Goal: Task Accomplishment & Management: Manage account settings

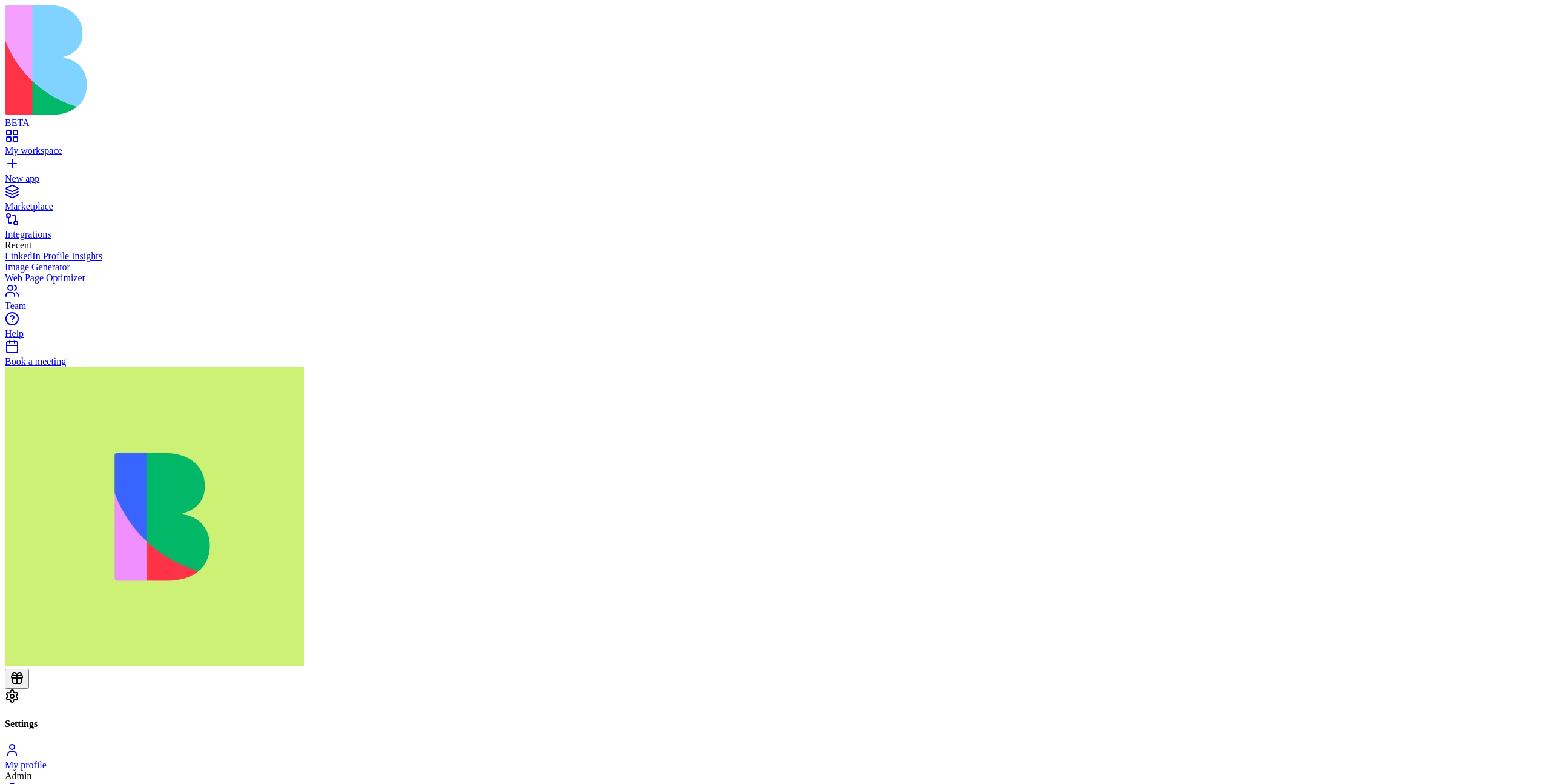
drag, startPoint x: 637, startPoint y: 205, endPoint x: 694, endPoint y: 203, distance: 57.0
drag, startPoint x: 628, startPoint y: 255, endPoint x: 704, endPoint y: 255, distance: 76.0
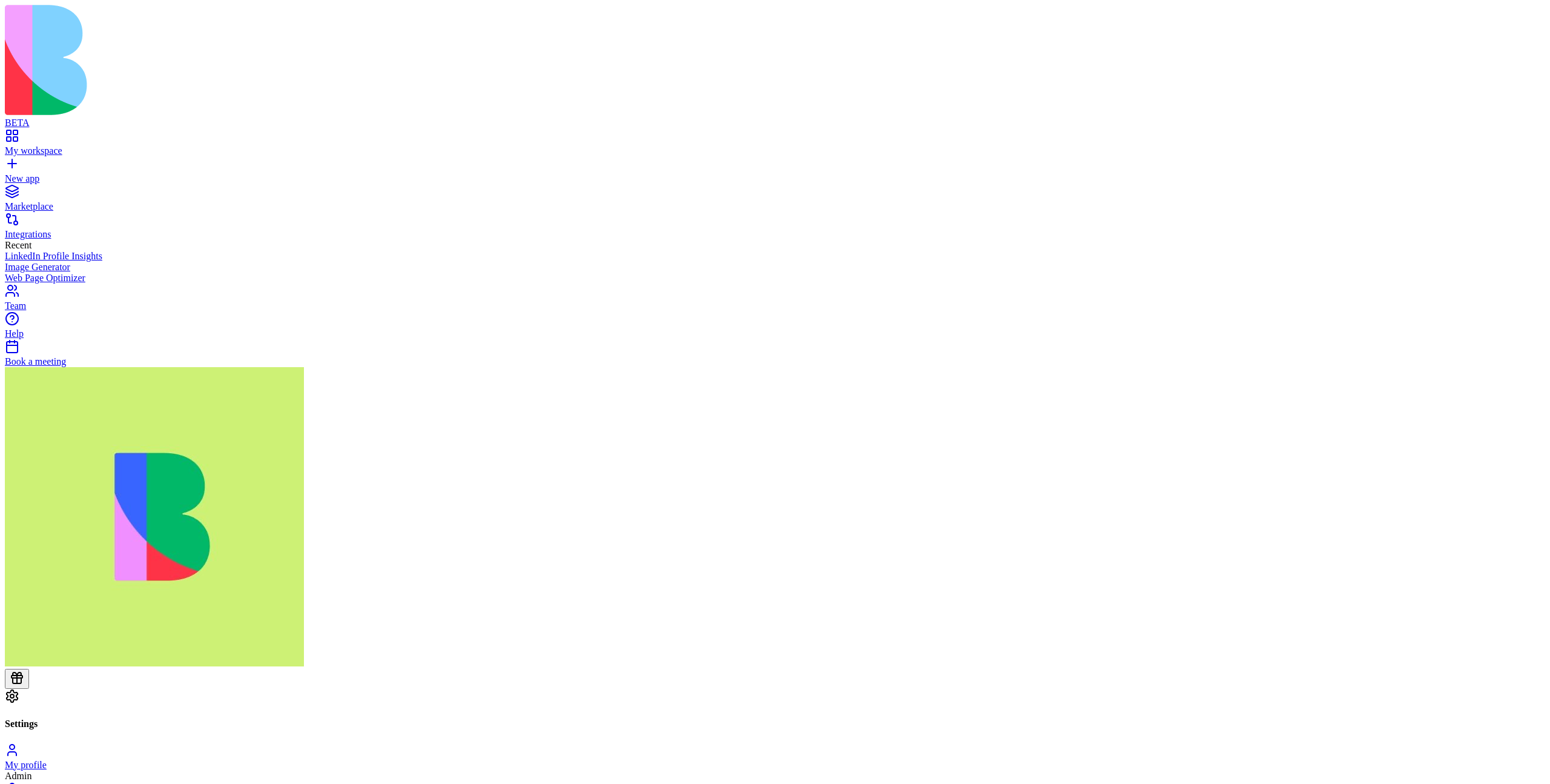
drag, startPoint x: 710, startPoint y: 254, endPoint x: 674, endPoint y: 255, distance: 36.0
drag, startPoint x: 620, startPoint y: 255, endPoint x: 685, endPoint y: 253, distance: 65.0
drag, startPoint x: 656, startPoint y: 207, endPoint x: 671, endPoint y: 207, distance: 15.0
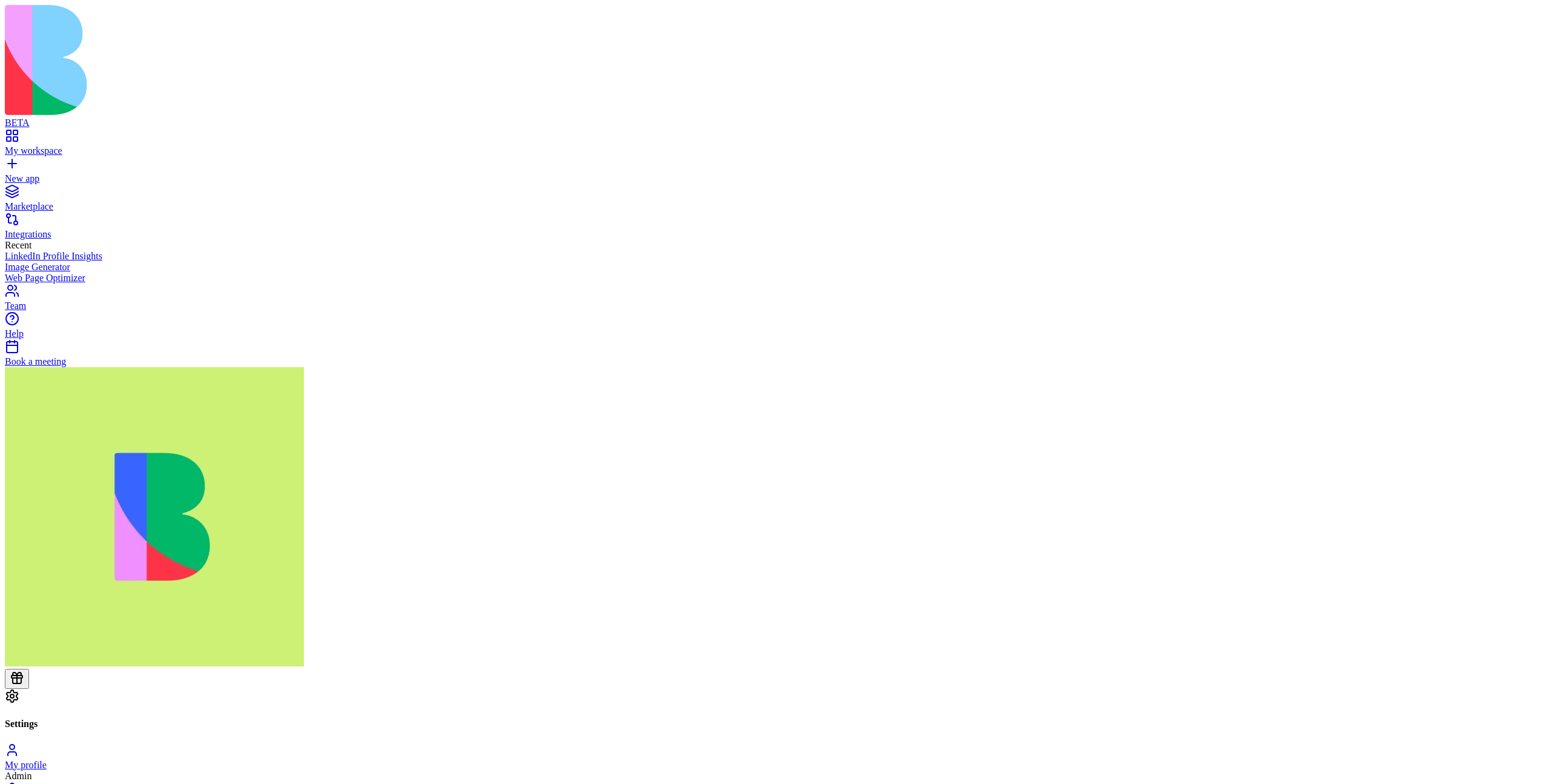
drag, startPoint x: 640, startPoint y: 255, endPoint x: 705, endPoint y: 250, distance: 65.2
drag, startPoint x: 609, startPoint y: 302, endPoint x: 679, endPoint y: 302, distance: 70.0
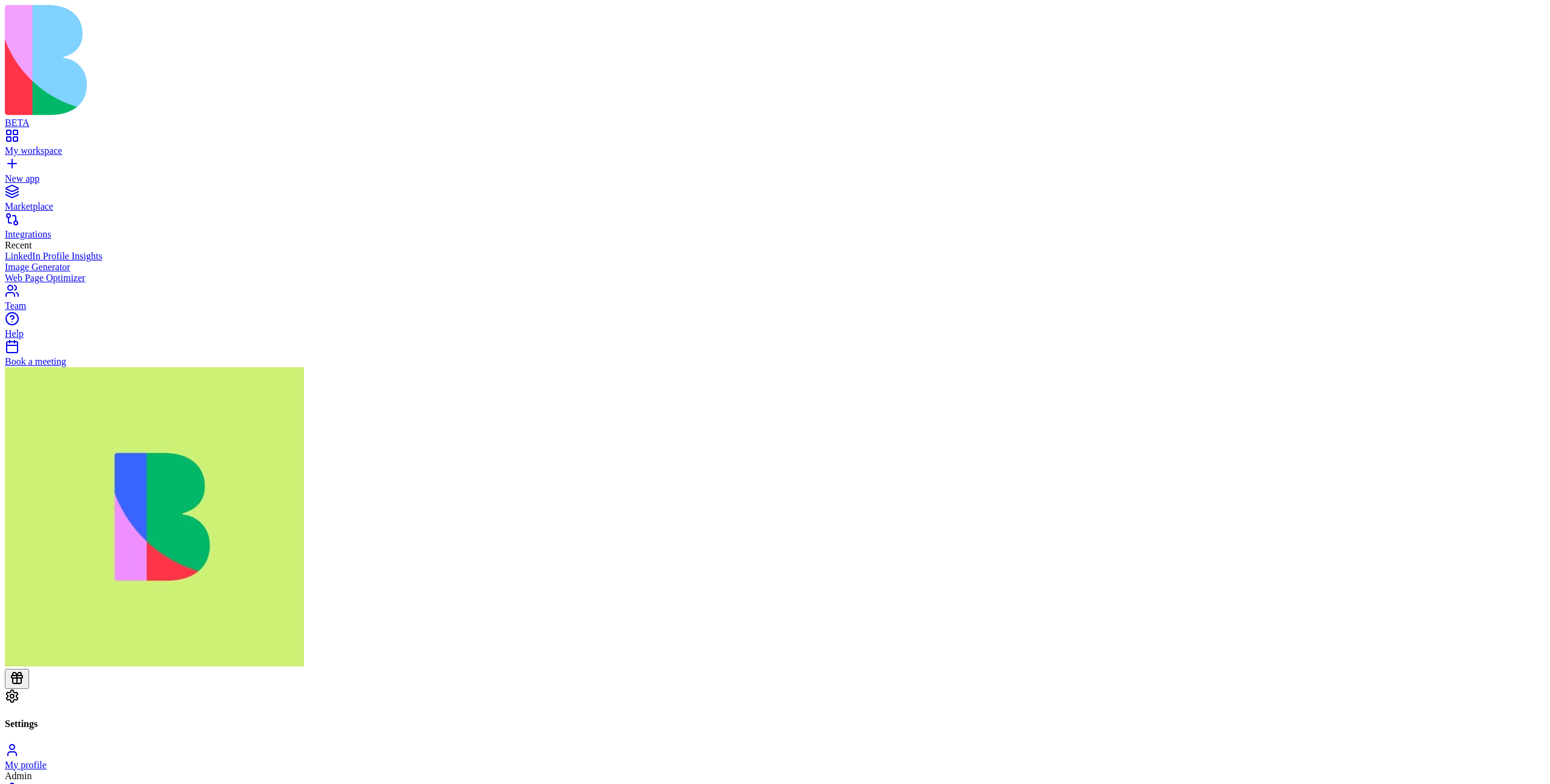
drag, startPoint x: 621, startPoint y: 301, endPoint x: 660, endPoint y: 300, distance: 39.0
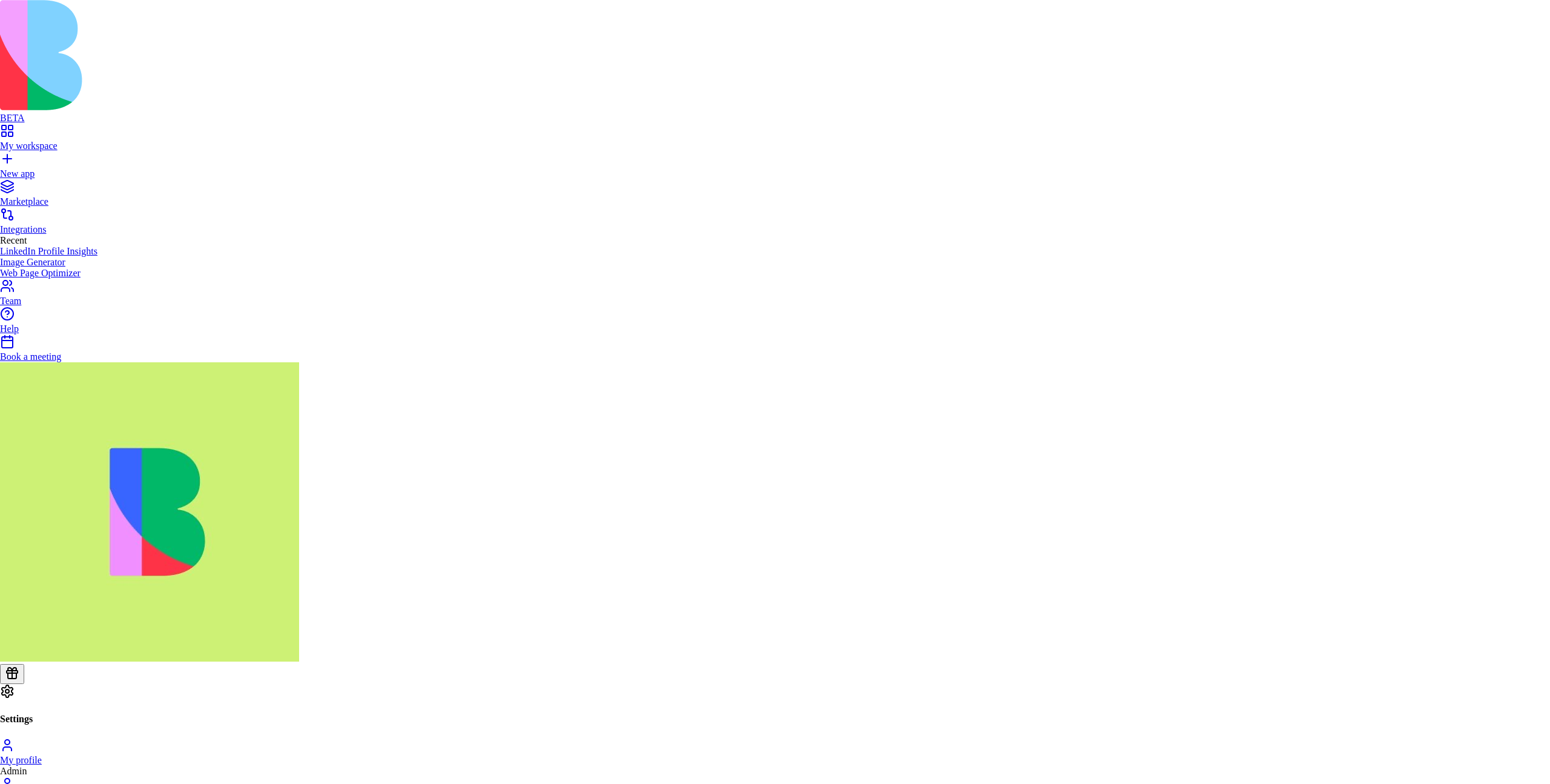
drag, startPoint x: 781, startPoint y: 521, endPoint x: 848, endPoint y: 519, distance: 67.0
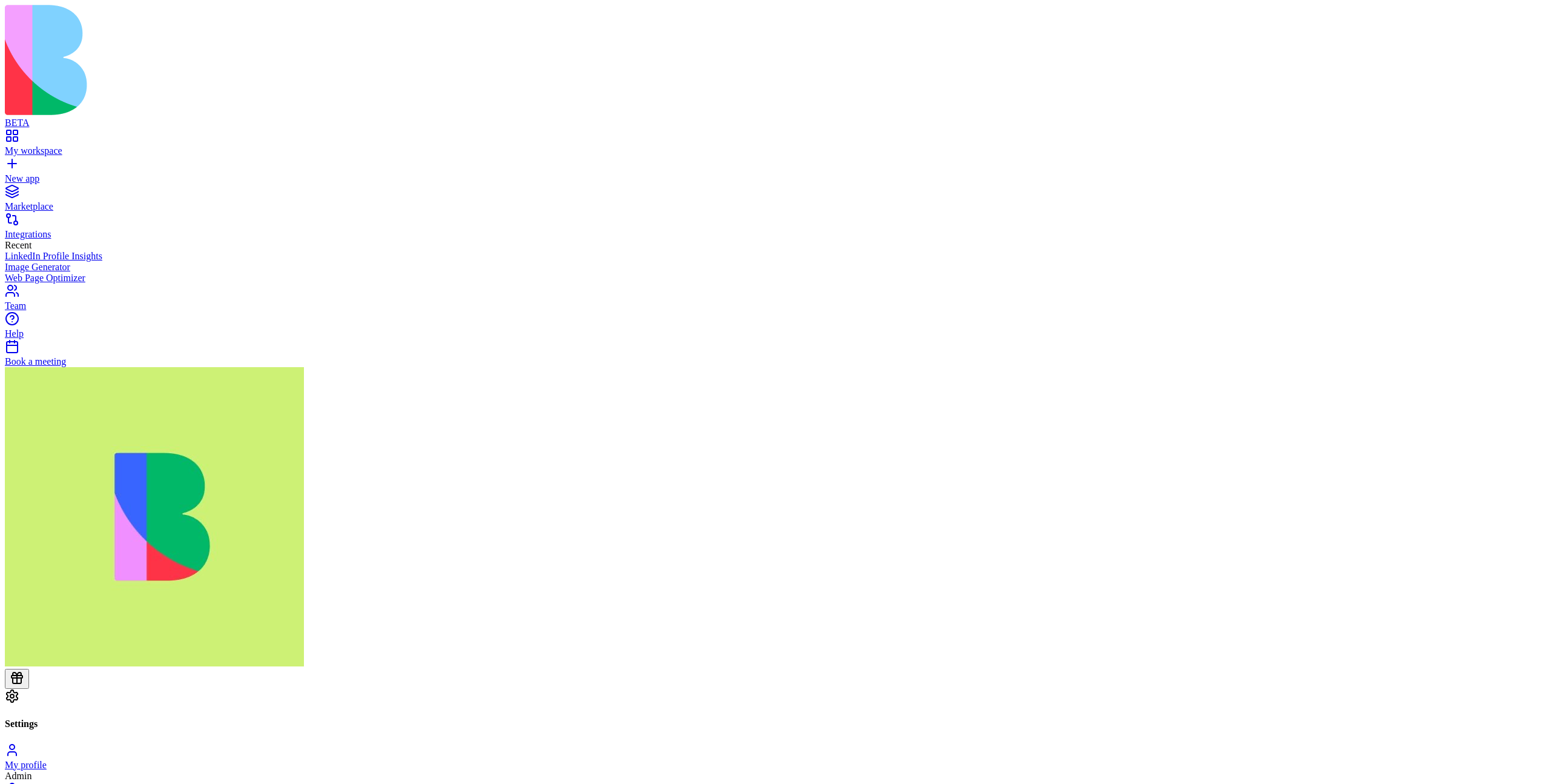
drag, startPoint x: 604, startPoint y: 204, endPoint x: 730, endPoint y: 201, distance: 126.0
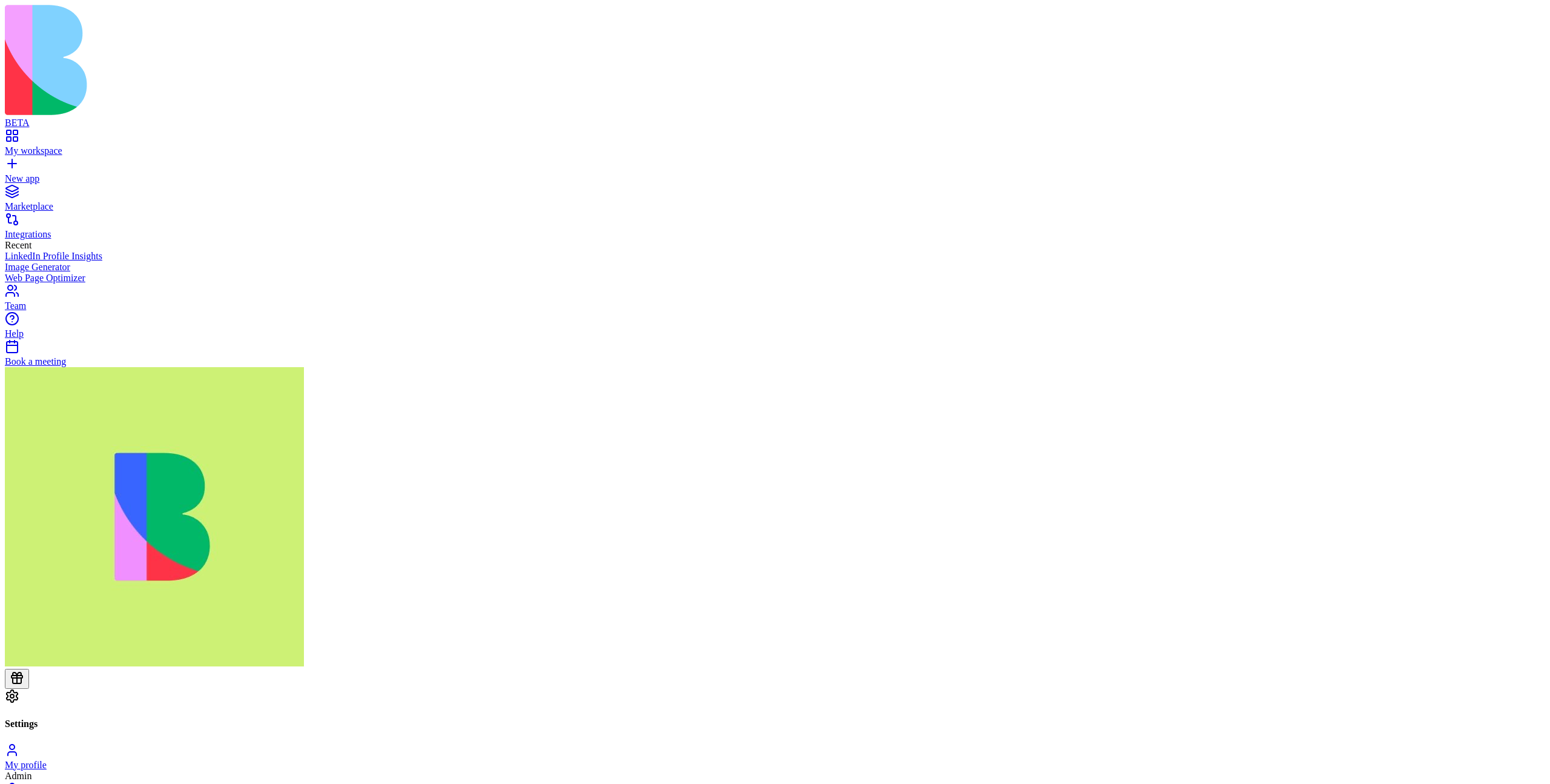
drag, startPoint x: 657, startPoint y: 304, endPoint x: 680, endPoint y: 300, distance: 23.3
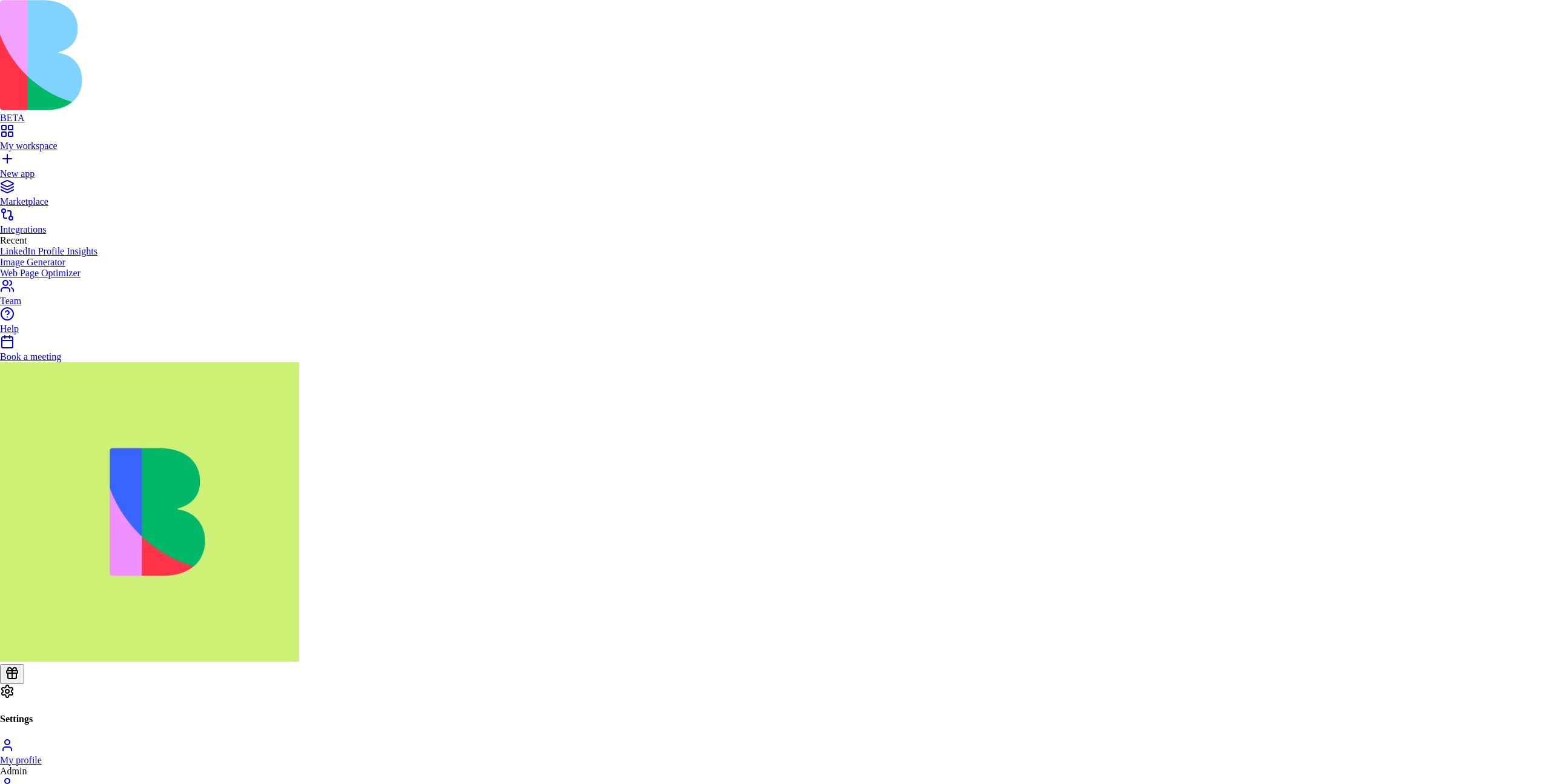
drag, startPoint x: 733, startPoint y: 357, endPoint x: 839, endPoint y: 361, distance: 106.1
drag, startPoint x: 790, startPoint y: 521, endPoint x: 863, endPoint y: 520, distance: 73.0
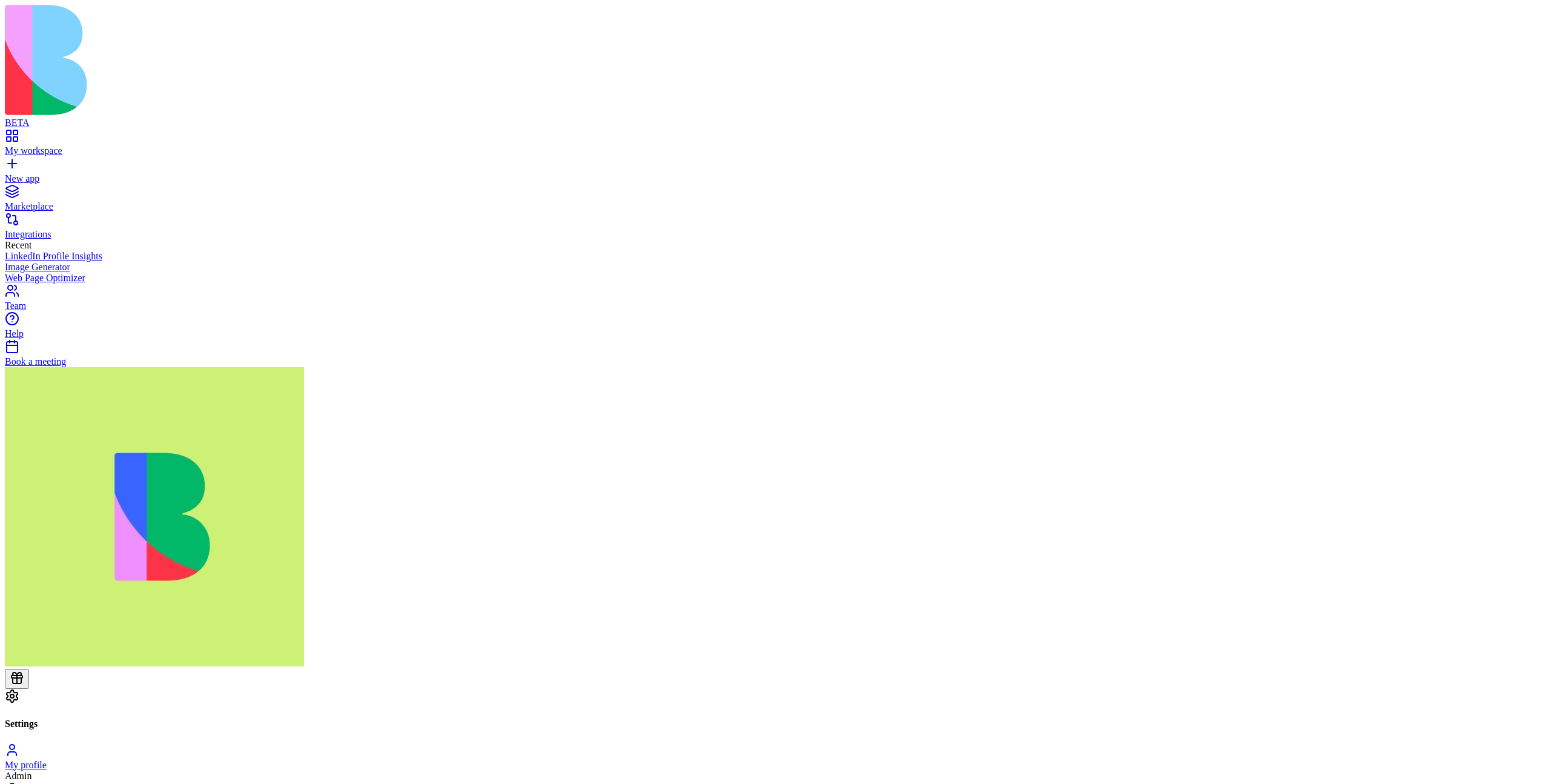
drag, startPoint x: 632, startPoint y: 304, endPoint x: 719, endPoint y: 307, distance: 87.1
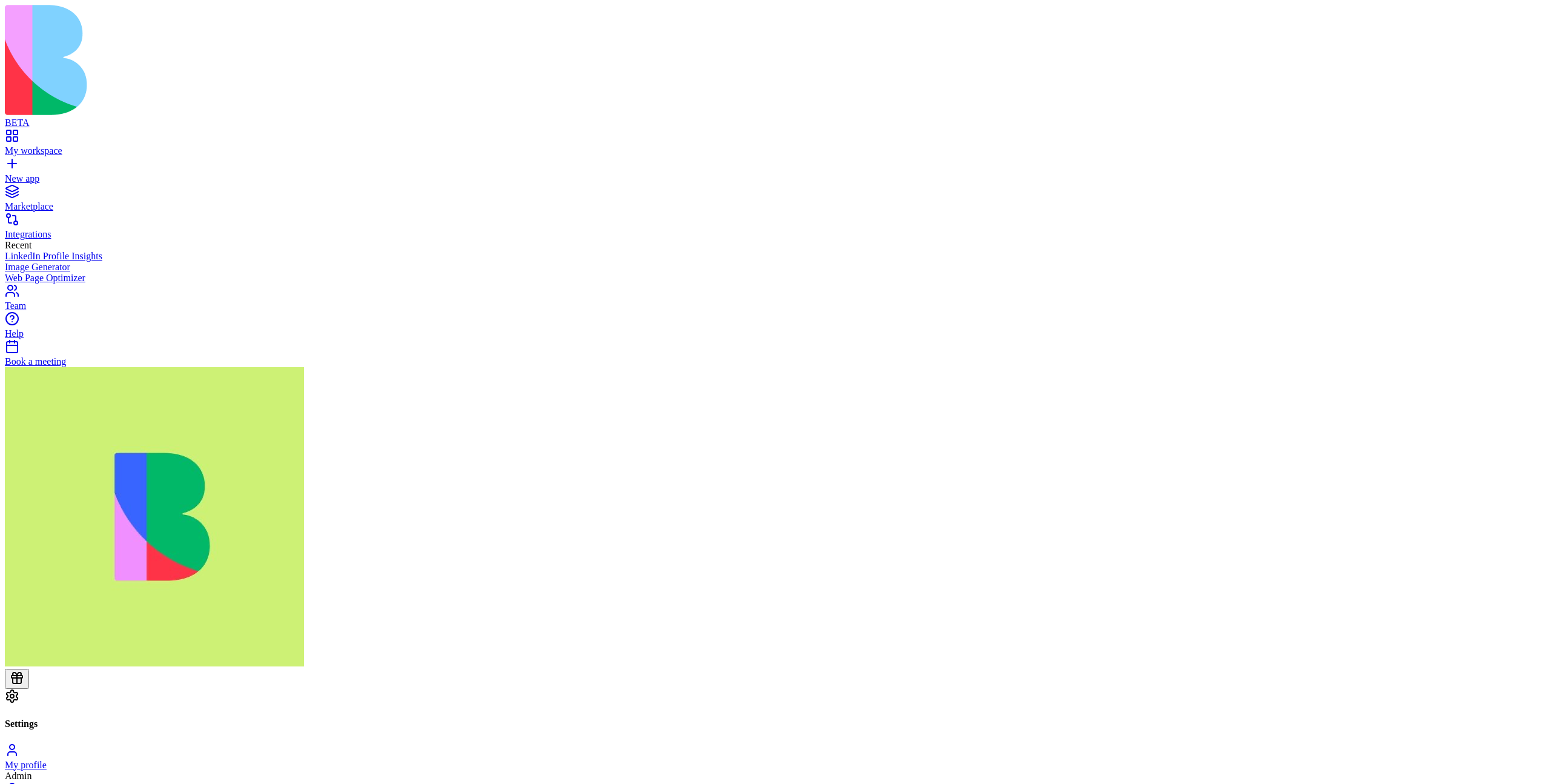
drag, startPoint x: 1409, startPoint y: 254, endPoint x: 1434, endPoint y: 251, distance: 25.2
drag, startPoint x: 1412, startPoint y: 303, endPoint x: 1429, endPoint y: 304, distance: 17.0
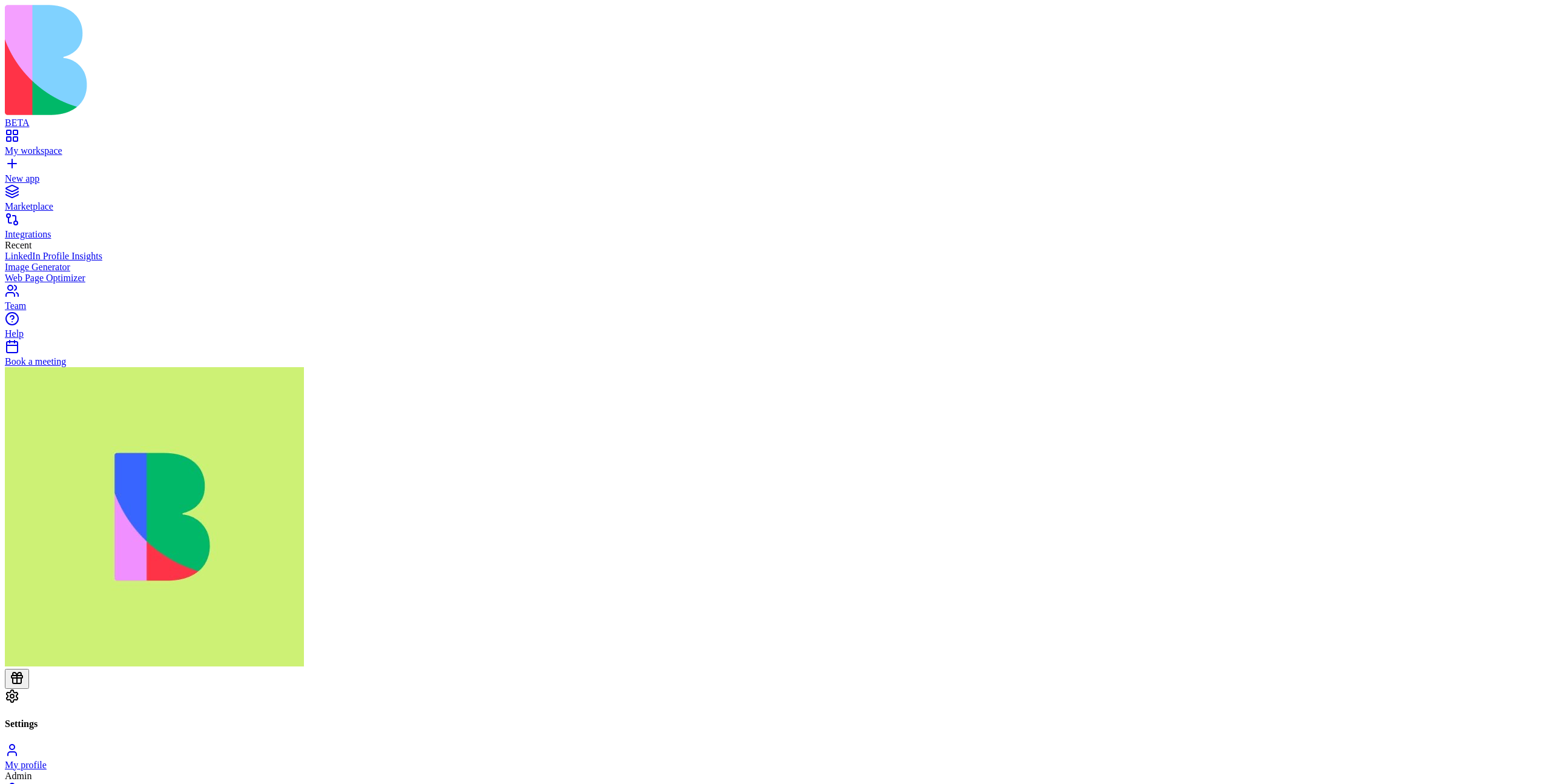
drag, startPoint x: 604, startPoint y: 206, endPoint x: 1487, endPoint y: 205, distance: 883.0
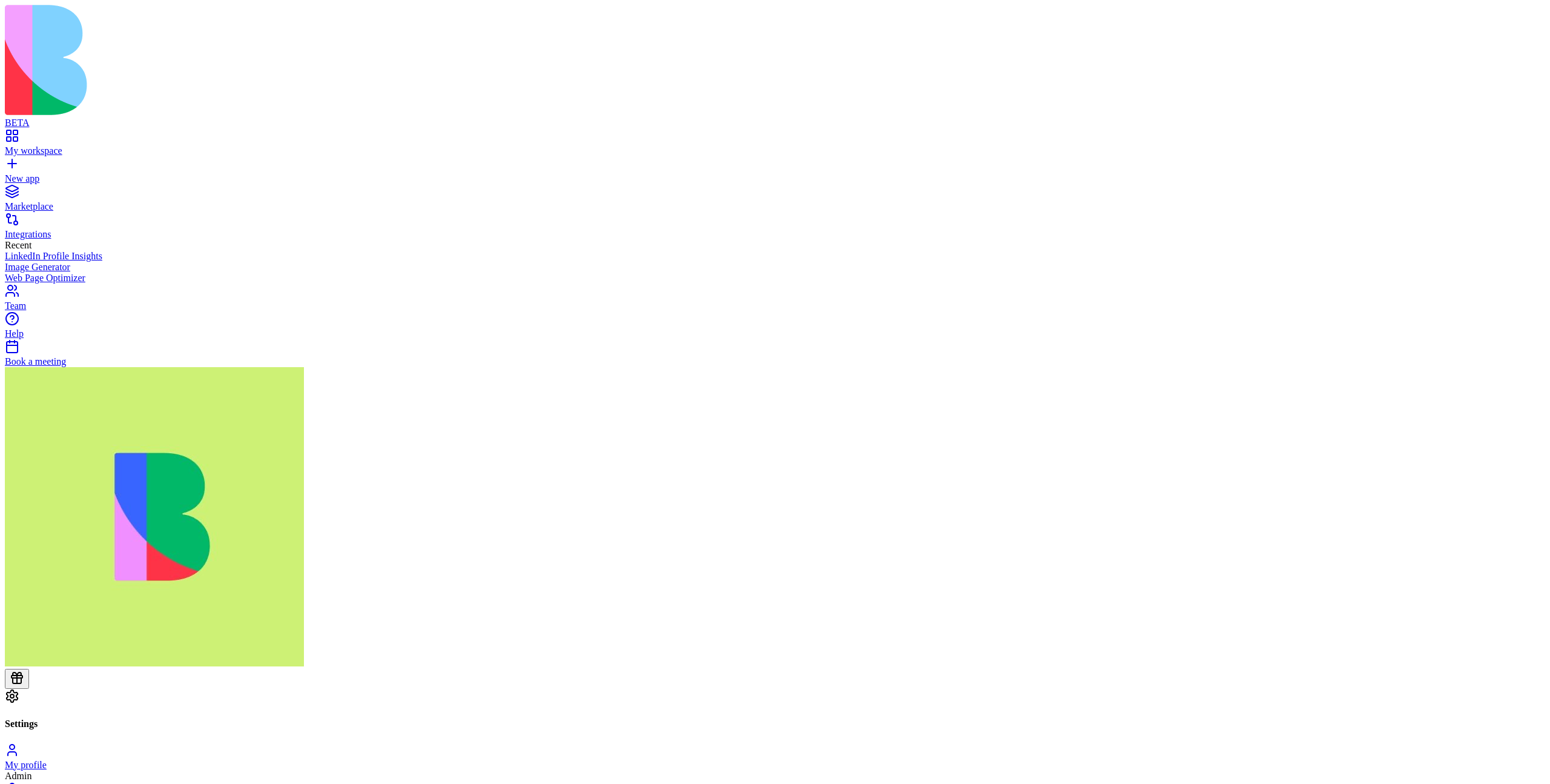
drag, startPoint x: 608, startPoint y: 255, endPoint x: 680, endPoint y: 258, distance: 72.1
drag, startPoint x: 633, startPoint y: 301, endPoint x: 729, endPoint y: 302, distance: 96.0
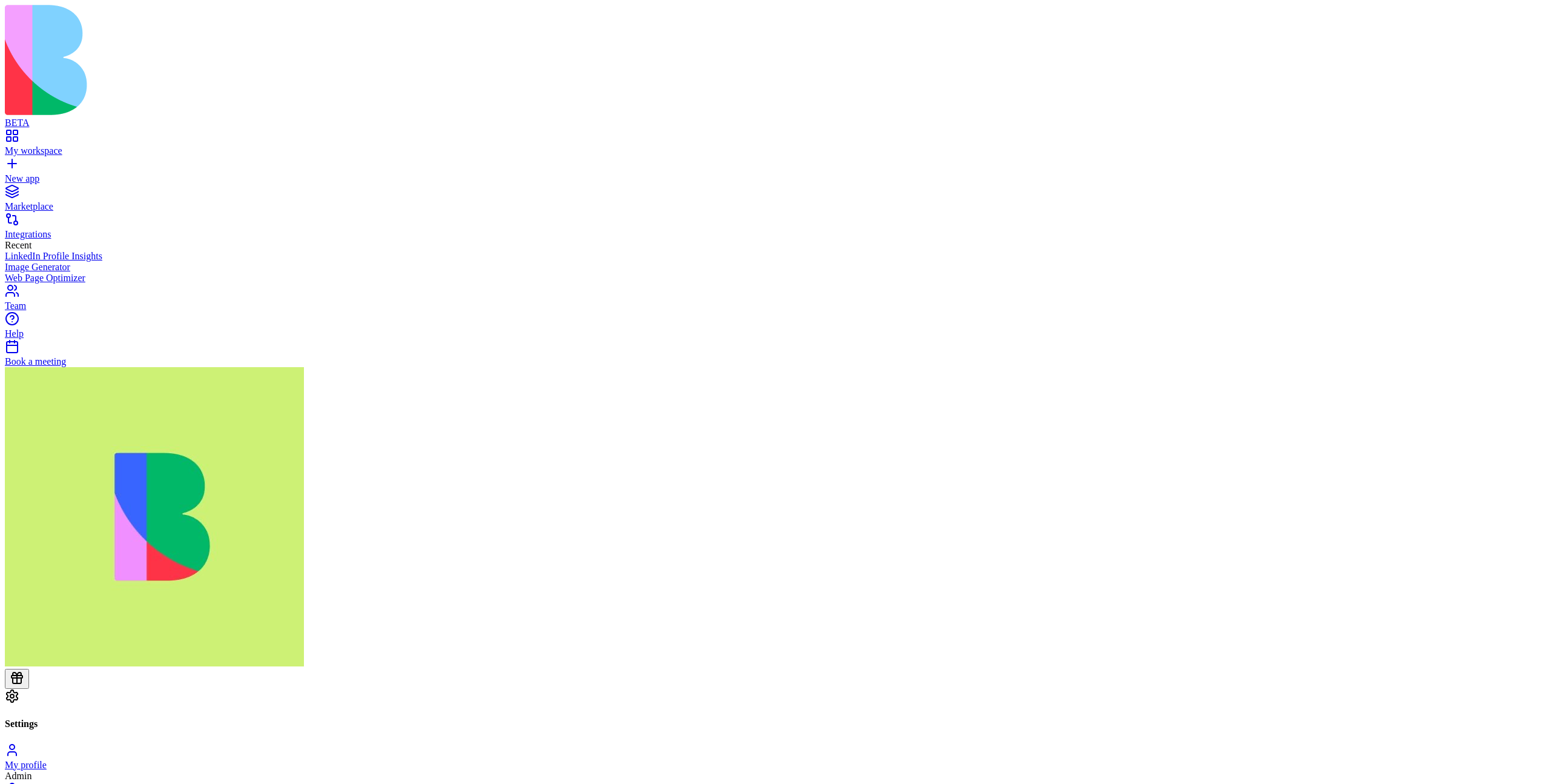
drag, startPoint x: 641, startPoint y: 304, endPoint x: 714, endPoint y: 309, distance: 73.2
drag, startPoint x: 626, startPoint y: 209, endPoint x: 701, endPoint y: 211, distance: 75.0
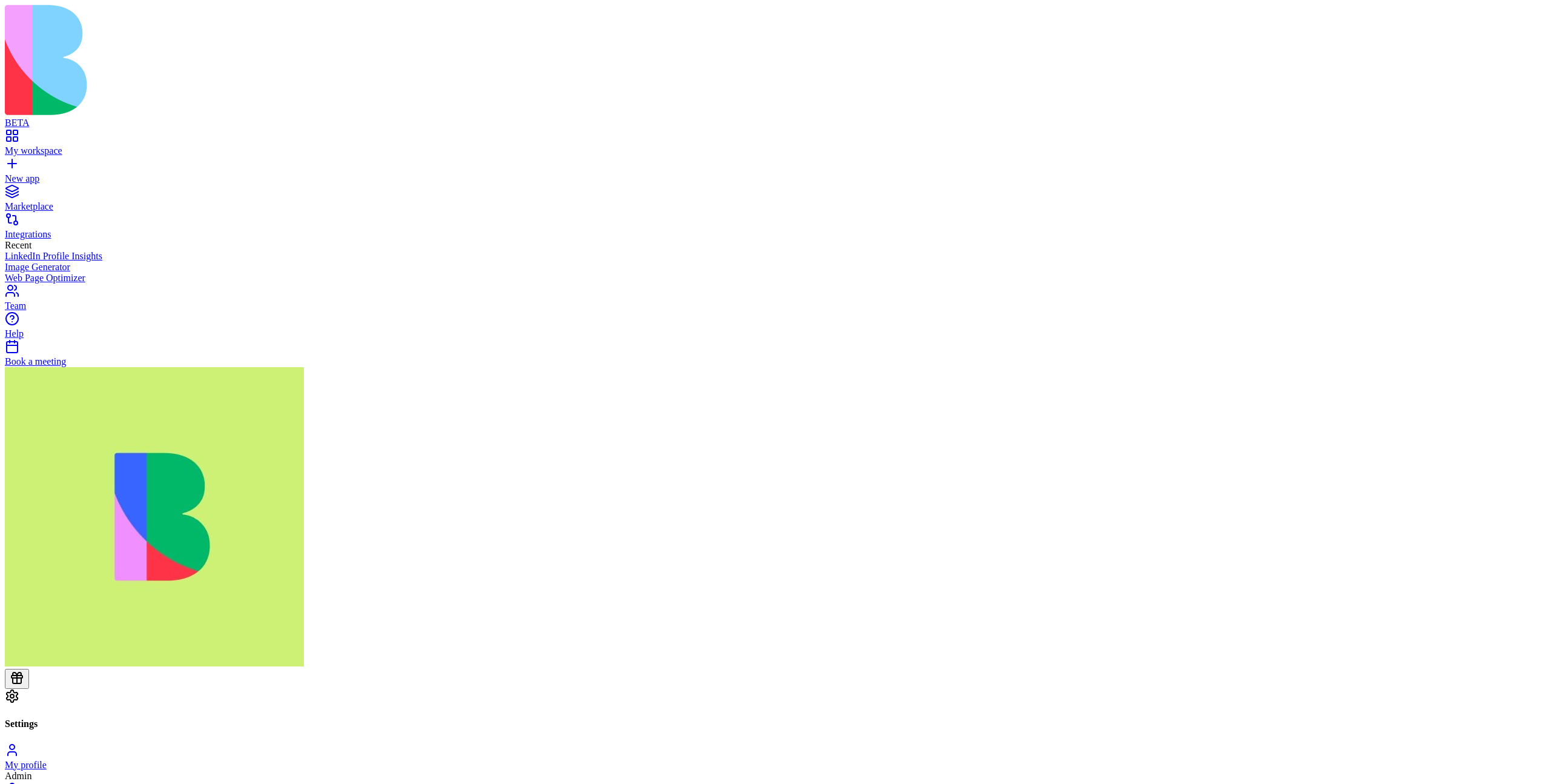
drag, startPoint x: 646, startPoint y: 304, endPoint x: 701, endPoint y: 301, distance: 55.1
drag, startPoint x: 642, startPoint y: 249, endPoint x: 695, endPoint y: 253, distance: 53.2
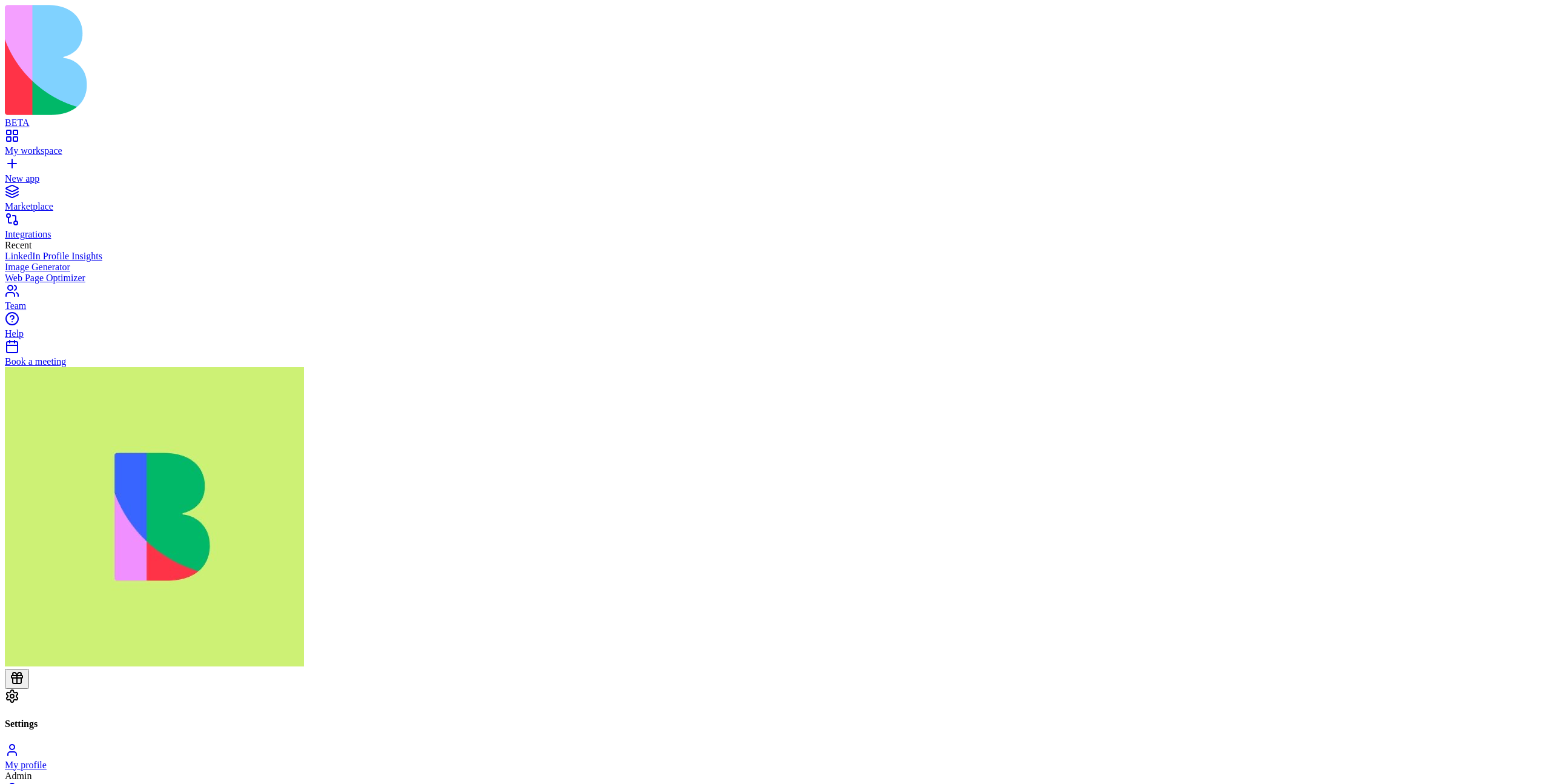
drag, startPoint x: 610, startPoint y: 206, endPoint x: 686, endPoint y: 204, distance: 76.0
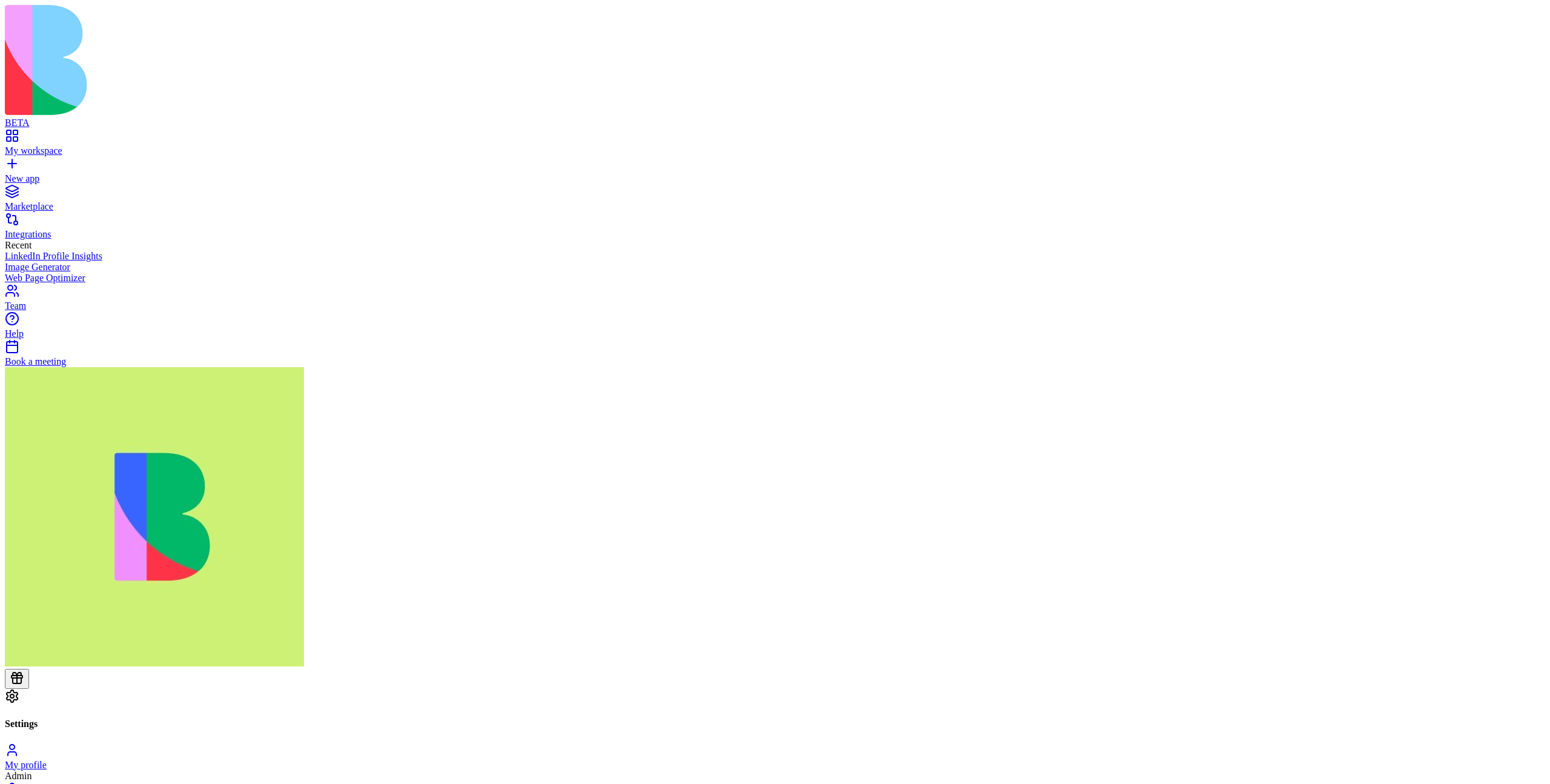
drag, startPoint x: 654, startPoint y: 209, endPoint x: 702, endPoint y: 306, distance: 108.2
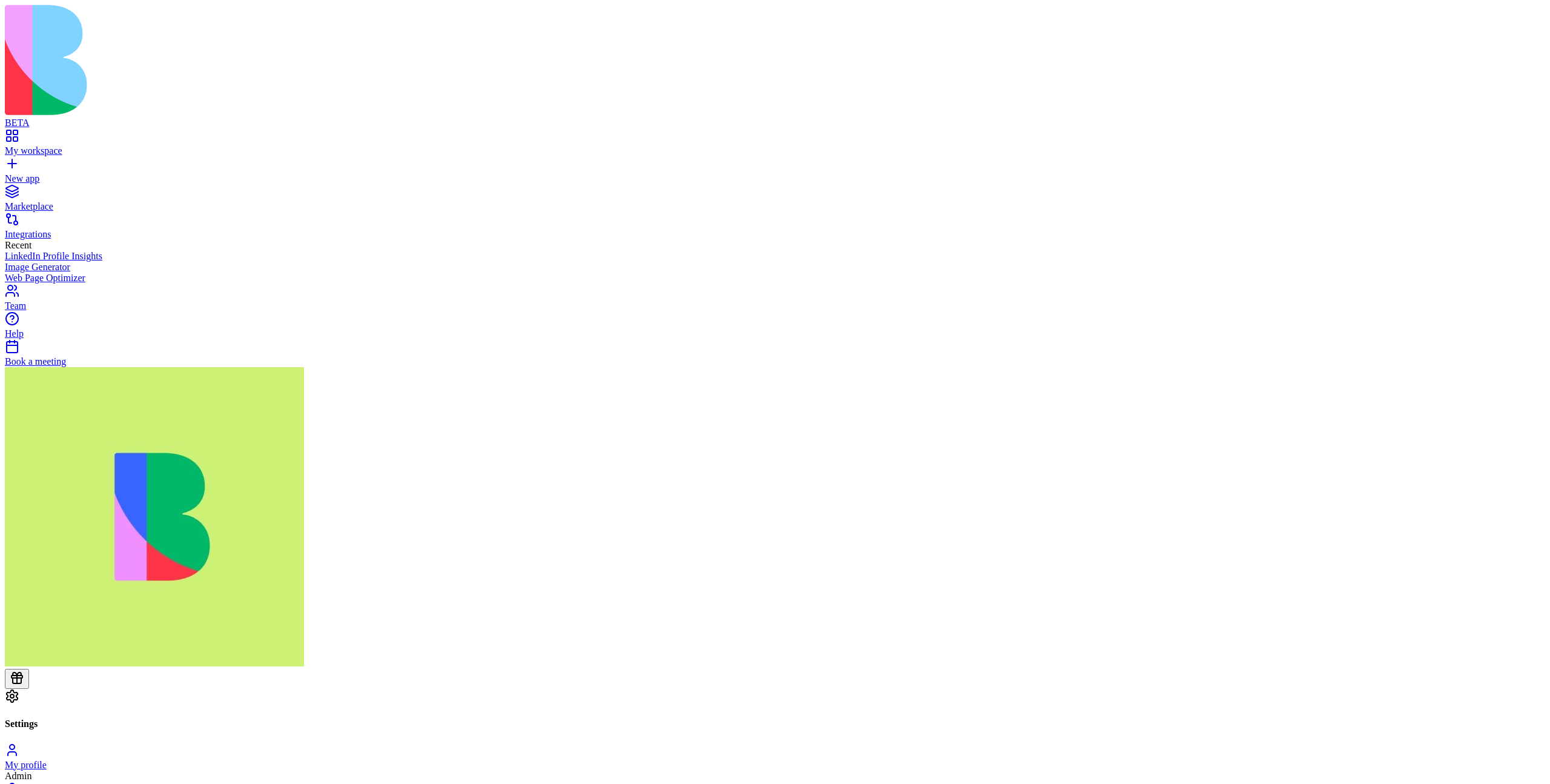
click at [52, 201] on div "Marketplace" at bounding box center [775, 205] width 1540 height 11
click at [103, 145] on div "My workspace" at bounding box center [775, 150] width 1540 height 11
click at [187, 771] on span "Share & Earn" at bounding box center [162, 774] width 48 height 9
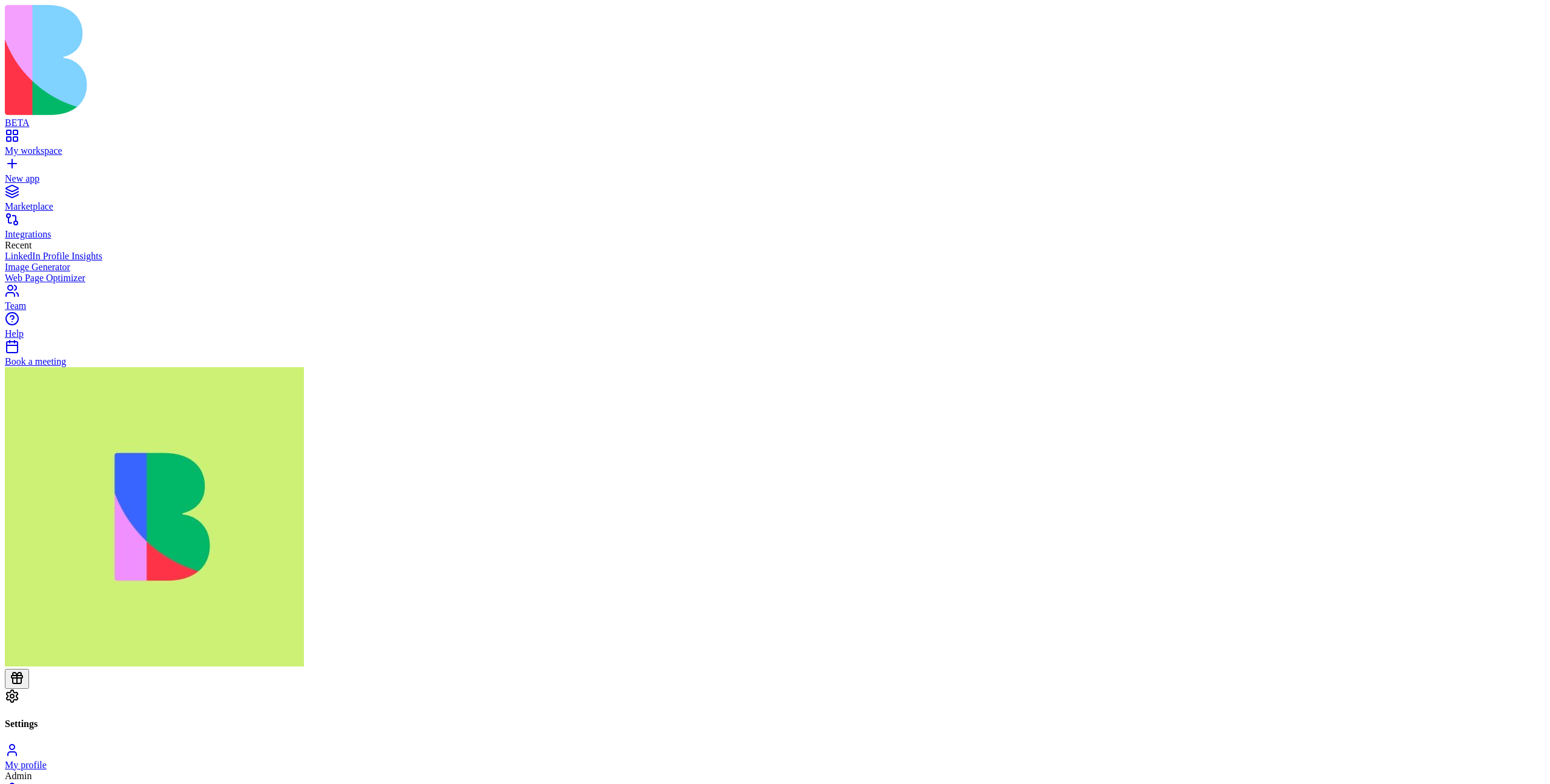
click at [73, 145] on div "My workspace" at bounding box center [775, 150] width 1540 height 11
click at [187, 771] on span "Share & Earn" at bounding box center [162, 774] width 48 height 9
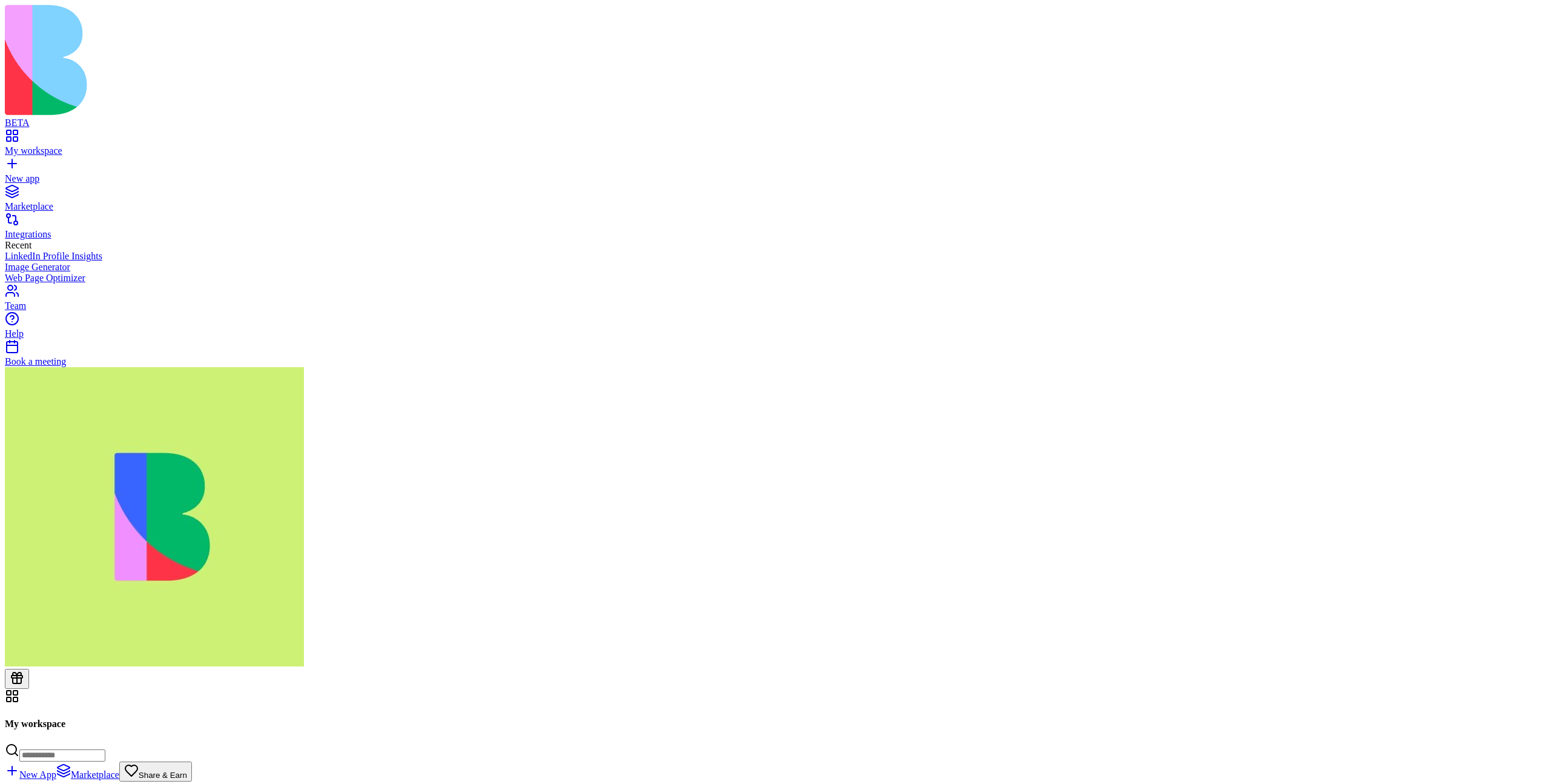
click at [187, 771] on span "Share & Earn" at bounding box center [162, 774] width 48 height 9
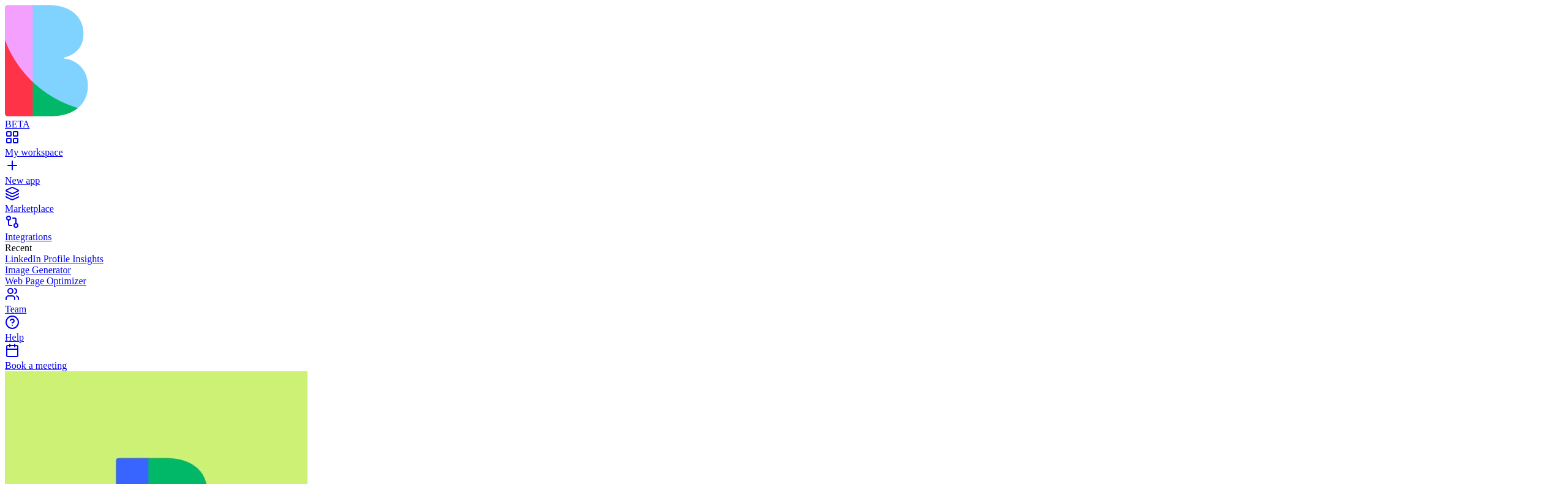
click at [54, 203] on div "Marketplace" at bounding box center [784, 208] width 1558 height 11
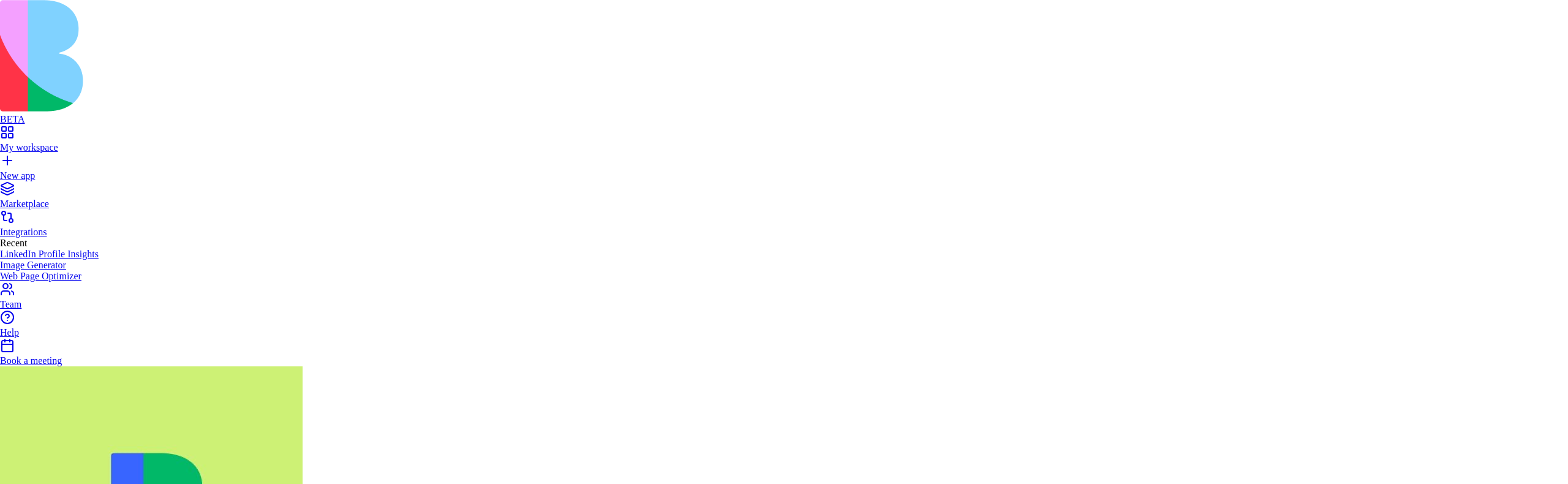
drag, startPoint x: 913, startPoint y: 81, endPoint x: 322, endPoint y: 167, distance: 597.2
